Goal: Information Seeking & Learning: Learn about a topic

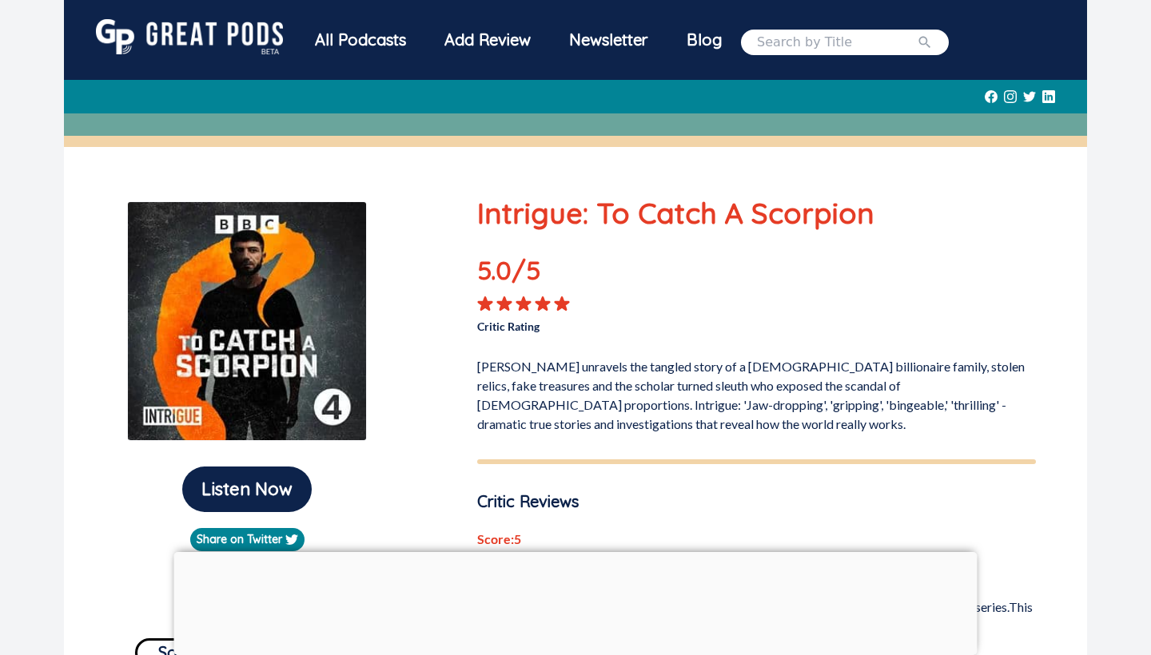
click at [801, 46] on input "search" at bounding box center [837, 42] width 160 height 19
type input "hands tied"
click at [933, 42] on button "submit" at bounding box center [925, 42] width 16 height 19
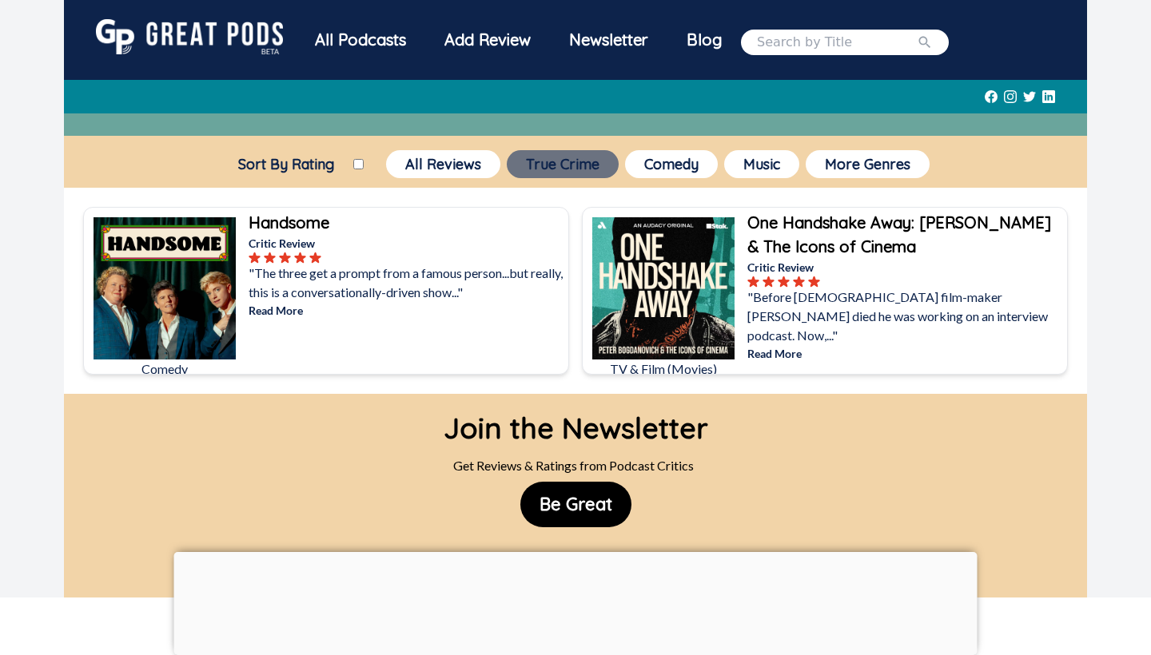
click at [545, 165] on button "True Crime" at bounding box center [563, 164] width 112 height 28
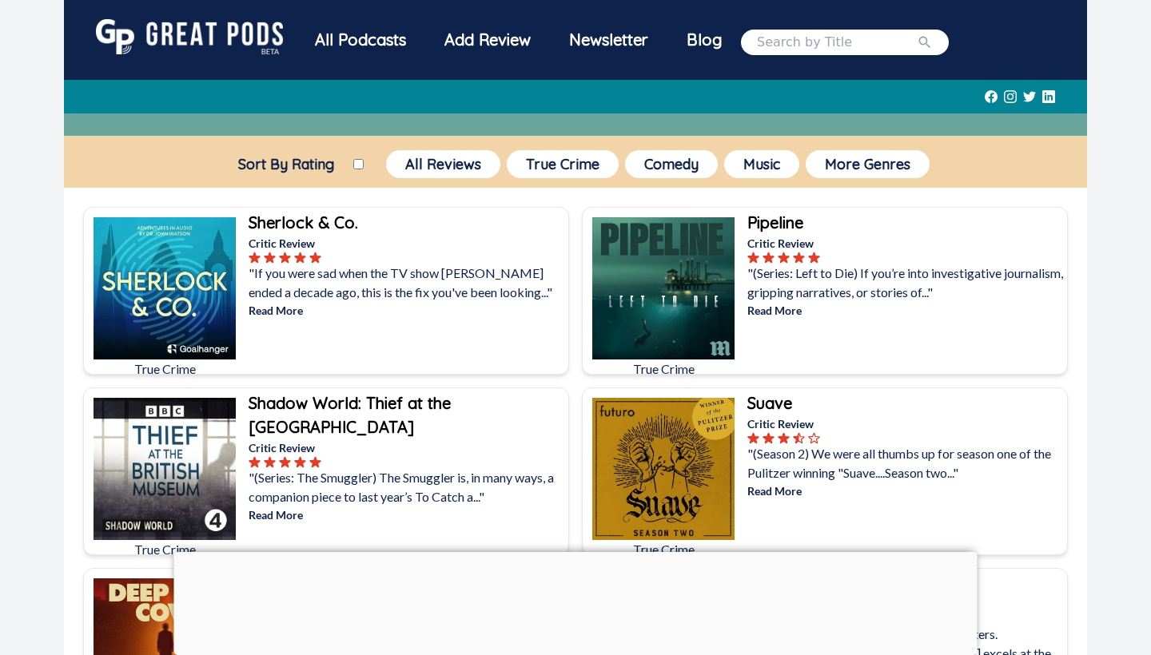
click at [765, 488] on p "Read More" at bounding box center [905, 491] width 316 height 17
